Goal: Task Accomplishment & Management: Manage account settings

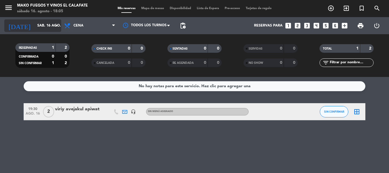
click at [34, 29] on input "sáb. 16 ago." at bounding box center [58, 26] width 48 height 10
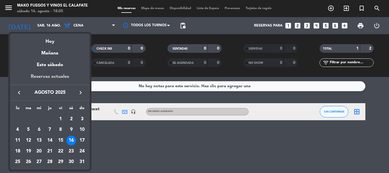
click at [54, 74] on div "Reservas actuales" at bounding box center [50, 79] width 80 height 12
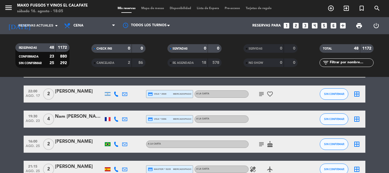
scroll to position [57, 0]
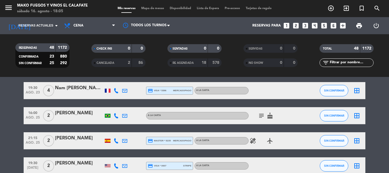
click at [261, 116] on icon "subject" at bounding box center [261, 115] width 7 height 7
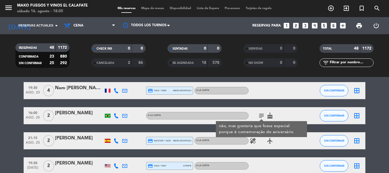
click at [260, 115] on icon "subject" at bounding box center [261, 115] width 7 height 7
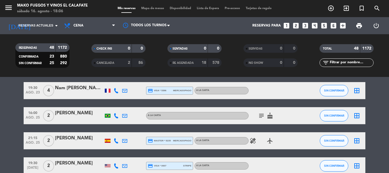
click at [252, 140] on icon "healing" at bounding box center [252, 140] width 7 height 7
click at [261, 146] on div "healing Pulpo, calamar o cualquier cefalópodo. airplanemode_active" at bounding box center [273, 140] width 51 height 17
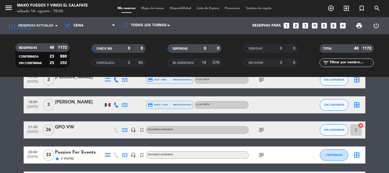
scroll to position [199, 0]
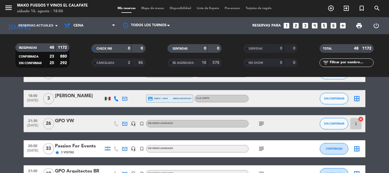
click at [260, 123] on icon "subject" at bounding box center [261, 123] width 7 height 7
click at [259, 147] on icon "subject" at bounding box center [261, 148] width 7 height 7
click at [260, 147] on icon "subject" at bounding box center [261, 148] width 7 height 7
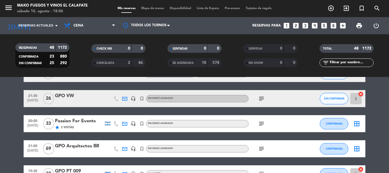
scroll to position [228, 0]
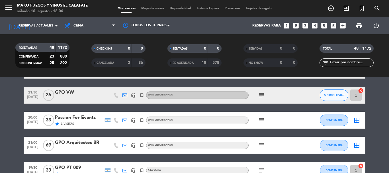
click at [260, 145] on icon "subject" at bounding box center [261, 145] width 7 height 7
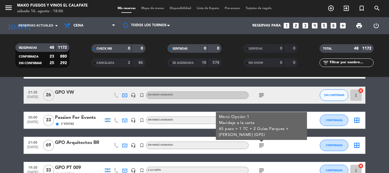
click at [274, 144] on div "subject Menú Opción 1 Maridaje a la carta 65 paxs + 1 TC + 2 Guías Parques + [P…" at bounding box center [273, 145] width 51 height 17
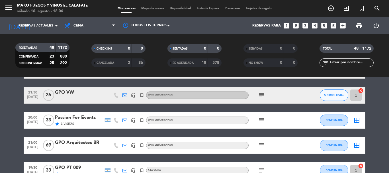
click at [262, 145] on icon "subject" at bounding box center [261, 145] width 7 height 7
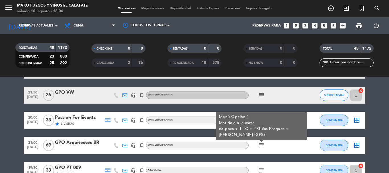
click at [260, 144] on icon "subject" at bounding box center [261, 145] width 7 height 7
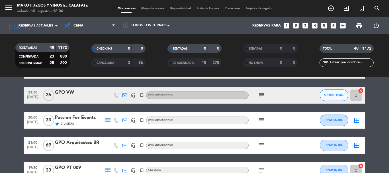
click at [261, 120] on icon "subject" at bounding box center [261, 120] width 7 height 7
click at [276, 124] on div "subject Menú + Bebidas a confirmar" at bounding box center [273, 120] width 51 height 17
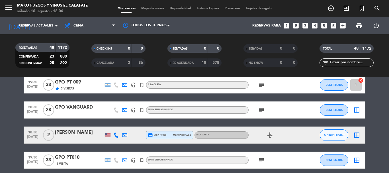
scroll to position [341, 0]
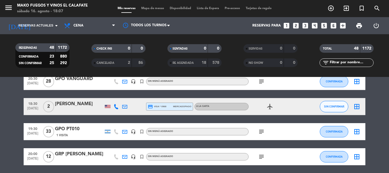
click at [261, 133] on icon "subject" at bounding box center [261, 131] width 7 height 7
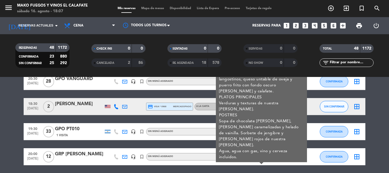
click at [261, 133] on icon "subject" at bounding box center [261, 131] width 7 height 7
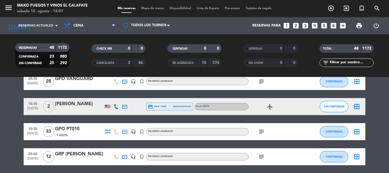
click at [260, 155] on icon "subject" at bounding box center [261, 156] width 7 height 7
click at [275, 153] on div "subject Menú Criollo + Bebidas Opción 1" at bounding box center [273, 156] width 51 height 17
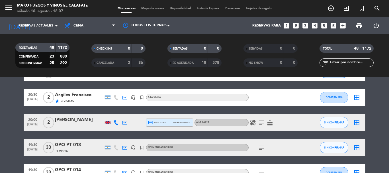
scroll to position [654, 0]
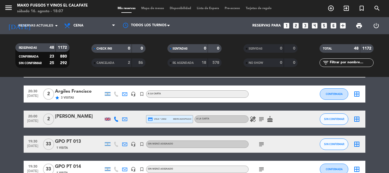
click at [57, 97] on icon "star" at bounding box center [57, 97] width 5 height 5
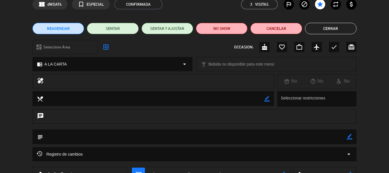
scroll to position [0, 0]
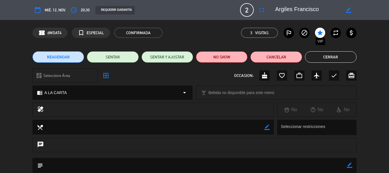
click at [318, 32] on icon "star" at bounding box center [319, 32] width 7 height 7
click at [330, 57] on button "Cerrar" at bounding box center [330, 56] width 51 height 11
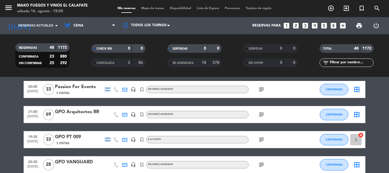
scroll to position [256, 0]
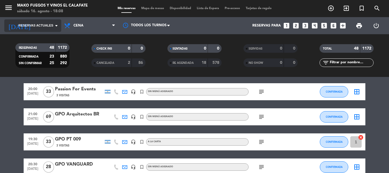
click at [56, 23] on icon "arrow_drop_down" at bounding box center [56, 25] width 7 height 7
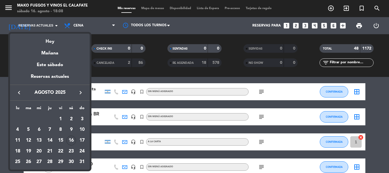
click at [80, 89] on icon "keyboard_arrow_right" at bounding box center [80, 92] width 7 height 7
click at [48, 139] on div "9" at bounding box center [50, 140] width 10 height 10
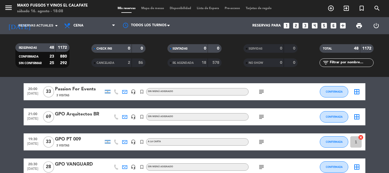
type input "[DEMOGRAPHIC_DATA] [DATE]"
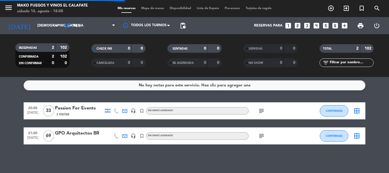
scroll to position [1, 0]
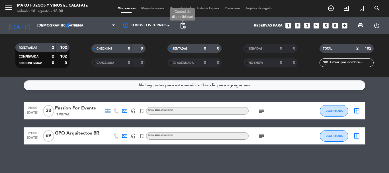
click at [184, 26] on span "pending_actions" at bounding box center [182, 25] width 7 height 7
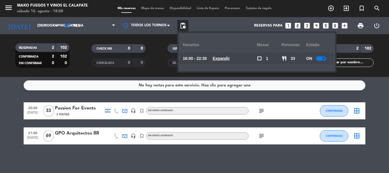
click at [320, 59] on div at bounding box center [321, 58] width 10 height 4
click at [157, 71] on div "RESERVADAS 2 102 CONFIRMADA 2 102 SIN CONFIRMAR 0 0 CHECK INS 0 0 CANCELADA 0 0…" at bounding box center [194, 55] width 389 height 43
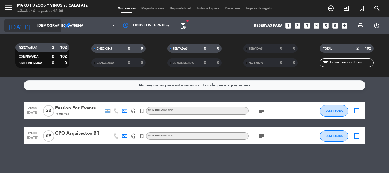
click at [48, 24] on input "[DEMOGRAPHIC_DATA] [DATE]" at bounding box center [58, 26] width 48 height 10
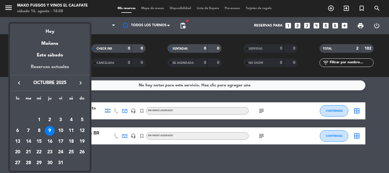
click at [60, 65] on div "Reservas actuales" at bounding box center [50, 69] width 80 height 12
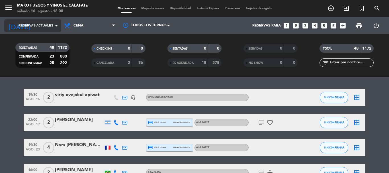
click at [52, 26] on span "Reservas actuales" at bounding box center [35, 25] width 35 height 5
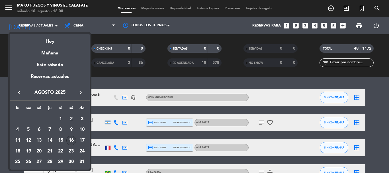
click at [78, 89] on icon "keyboard_arrow_right" at bounding box center [80, 92] width 7 height 7
click at [51, 140] on div "9" at bounding box center [50, 140] width 10 height 10
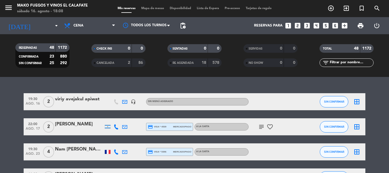
type input "[DEMOGRAPHIC_DATA] [DATE]"
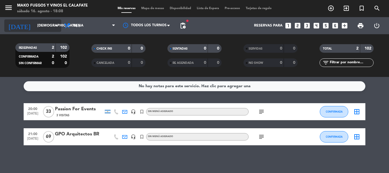
click at [41, 28] on input "[DEMOGRAPHIC_DATA] [DATE]" at bounding box center [58, 26] width 48 height 10
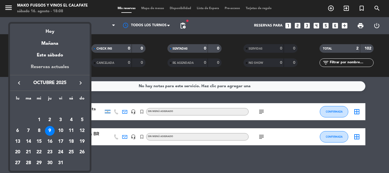
click at [55, 63] on div "Reservas actuales" at bounding box center [50, 69] width 80 height 12
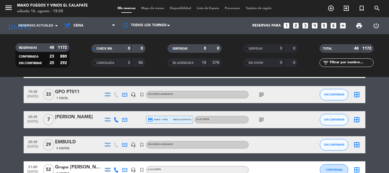
scroll to position [484, 0]
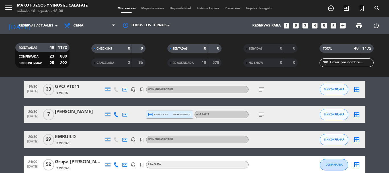
click at [259, 115] on icon "subject" at bounding box center [261, 114] width 7 height 7
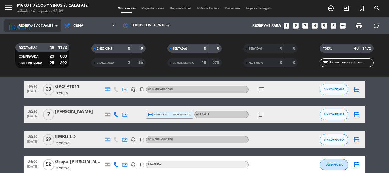
click at [39, 27] on span "Reservas actuales" at bounding box center [35, 25] width 35 height 5
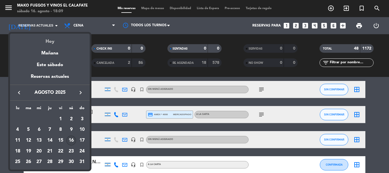
click at [48, 39] on div "Hoy" at bounding box center [50, 40] width 80 height 12
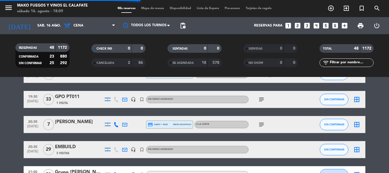
scroll to position [0, 0]
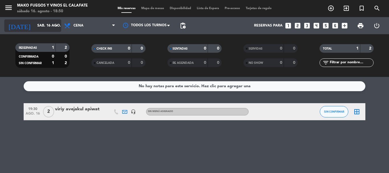
click at [46, 29] on input "sáb. 16 ago." at bounding box center [58, 26] width 48 height 10
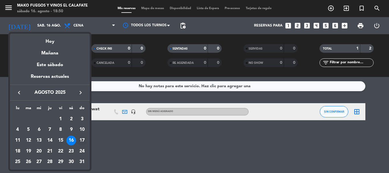
click at [82, 140] on div "17" at bounding box center [82, 140] width 10 height 10
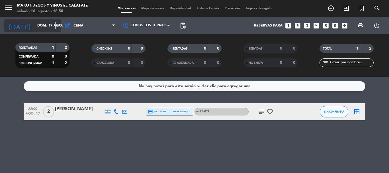
click at [55, 25] on icon "arrow_drop_down" at bounding box center [56, 25] width 7 height 7
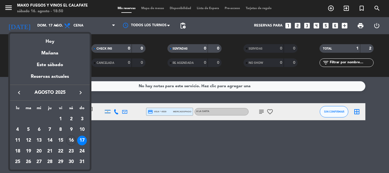
click at [71, 137] on div "16" at bounding box center [71, 140] width 10 height 10
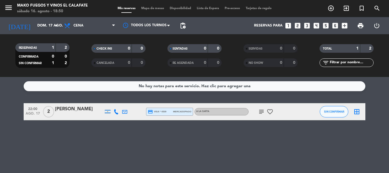
type input "sáb. 16 ago."
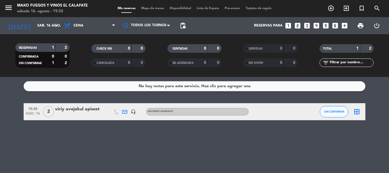
click at [360, 108] on icon "border_all" at bounding box center [356, 111] width 7 height 7
click at [355, 109] on icon "border_all" at bounding box center [356, 111] width 7 height 7
click at [357, 112] on icon "border_all" at bounding box center [356, 111] width 7 height 7
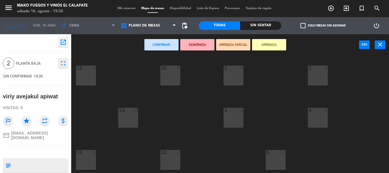
click at [232, 75] on div "1 4" at bounding box center [233, 75] width 20 height 20
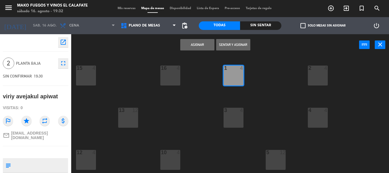
click at [232, 44] on button "Sentar y Asignar" at bounding box center [233, 44] width 34 height 11
